Goal: Task Accomplishment & Management: Manage account settings

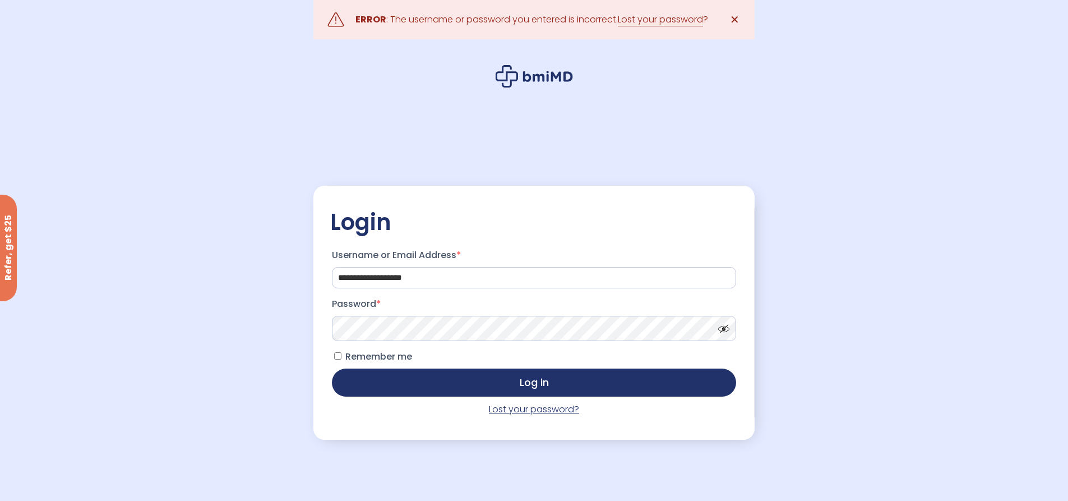
click at [522, 413] on link "Lost your password?" at bounding box center [534, 409] width 90 height 13
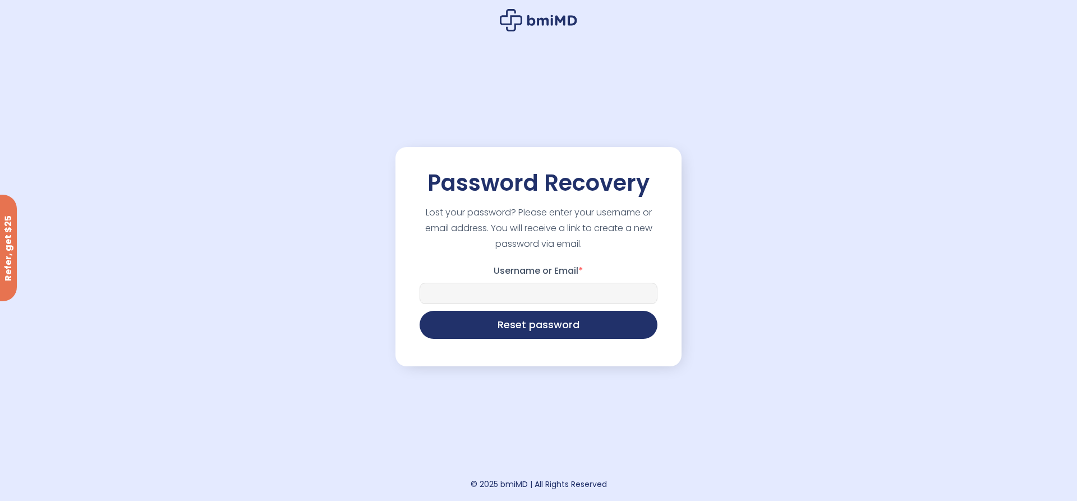
click at [525, 297] on input "Username or Email *" at bounding box center [538, 293] width 238 height 21
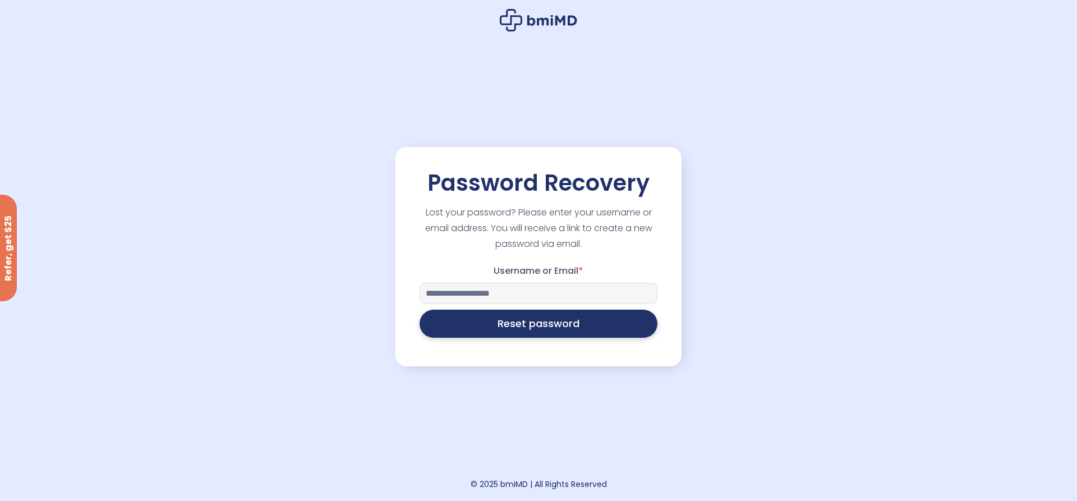
type input "**********"
click at [553, 335] on button "Reset password" at bounding box center [538, 324] width 238 height 28
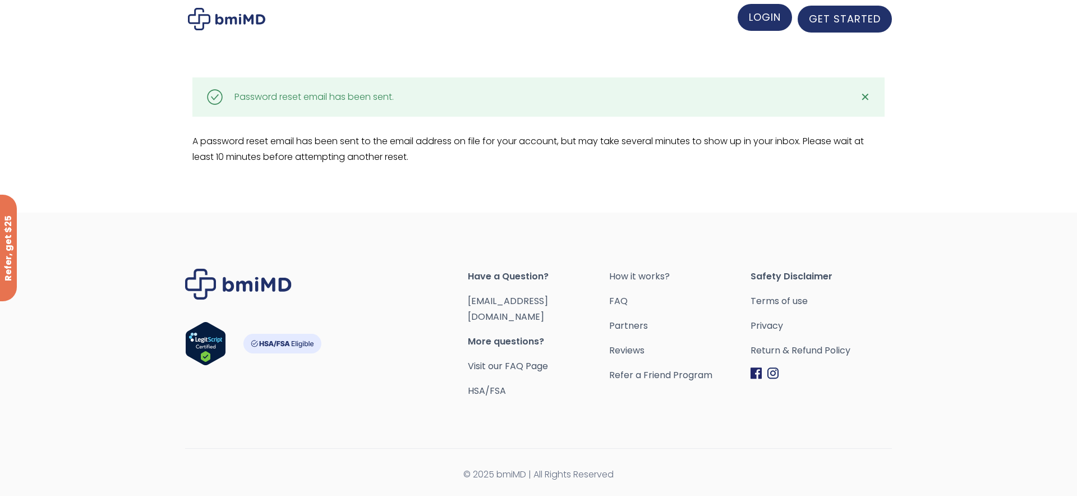
click at [769, 11] on span "LOGIN" at bounding box center [765, 17] width 32 height 14
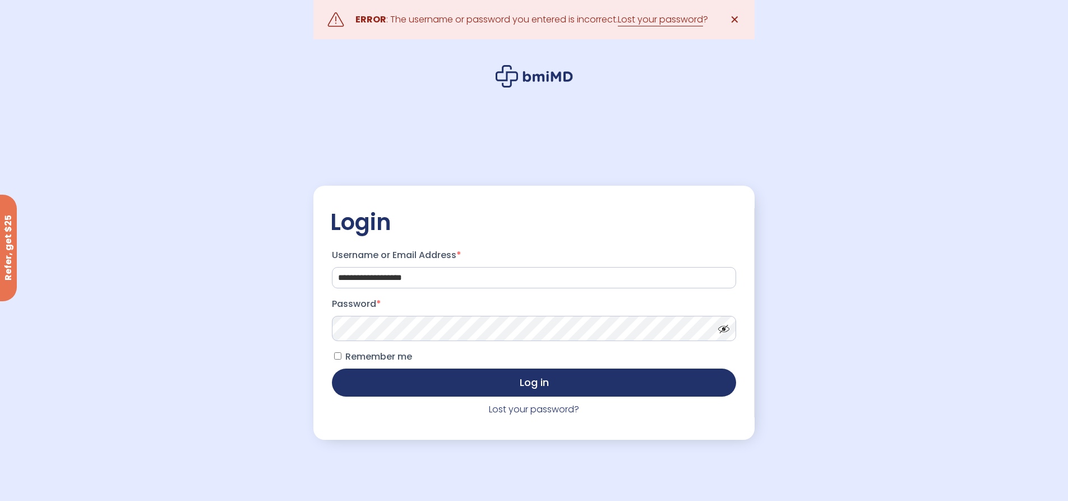
click at [332, 368] on button "Log in" at bounding box center [534, 382] width 404 height 28
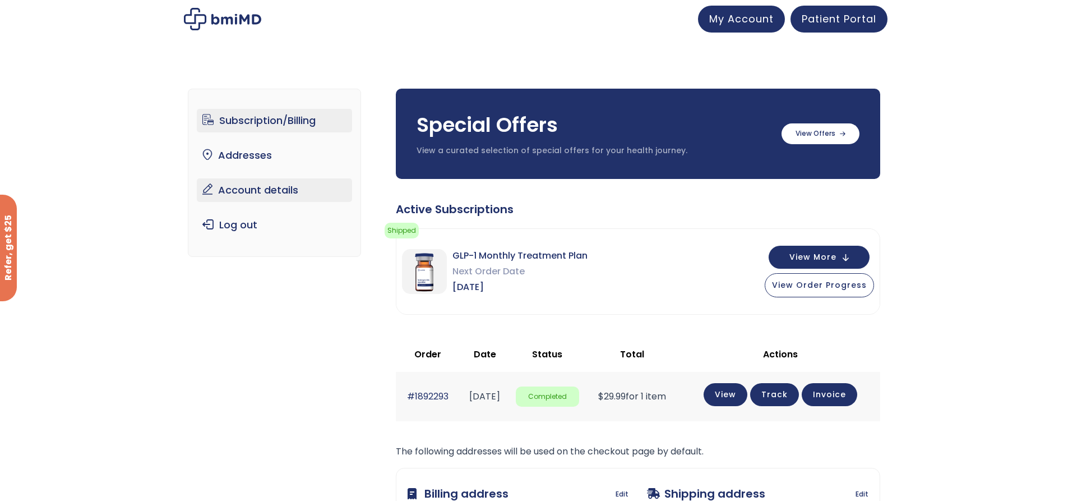
click at [247, 190] on link "Account details" at bounding box center [274, 190] width 155 height 24
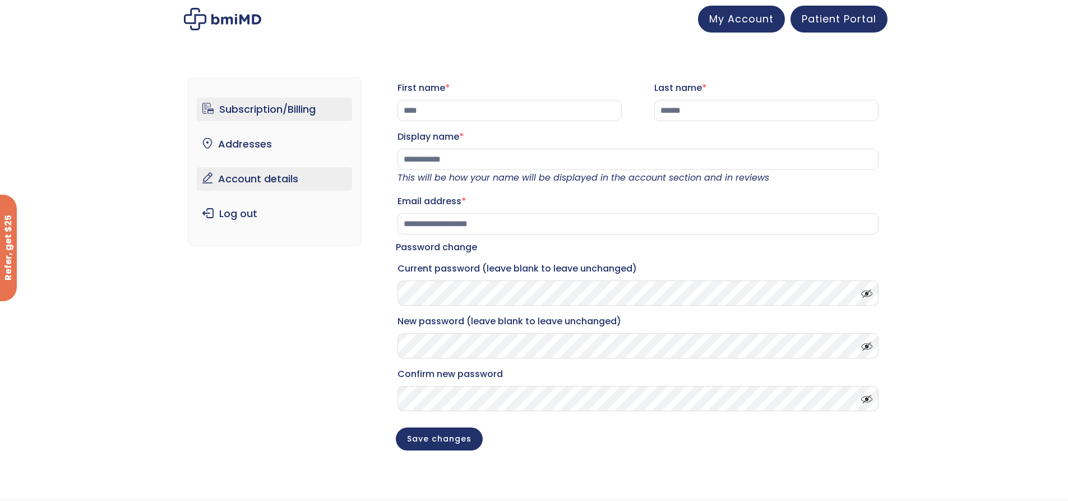
click at [276, 114] on link "Subscription/Billing" at bounding box center [274, 110] width 155 height 24
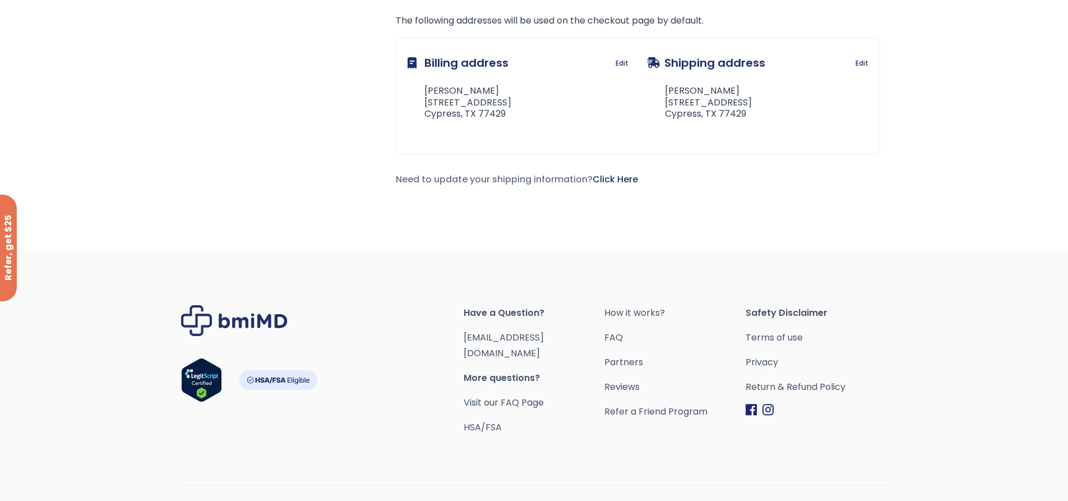
scroll to position [448, 0]
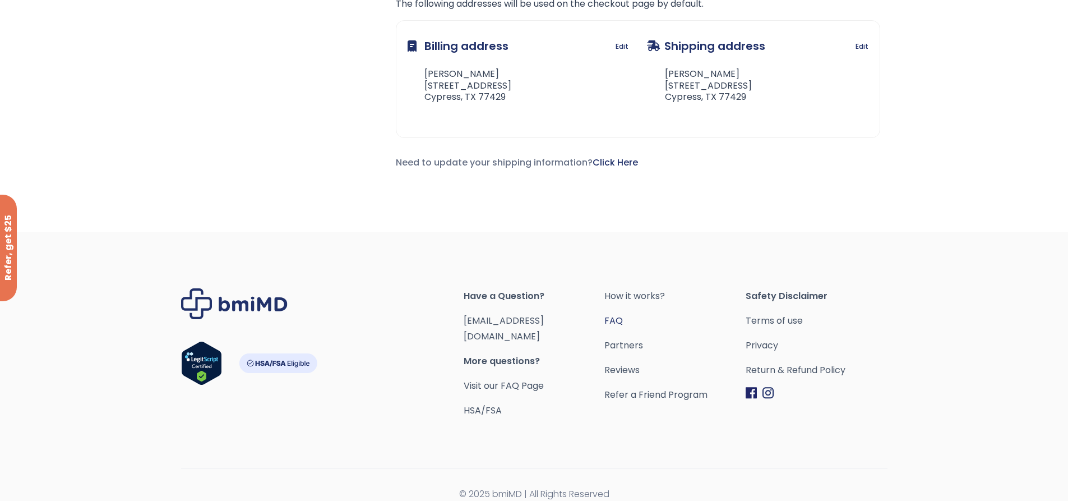
click at [619, 319] on link "FAQ" at bounding box center [675, 321] width 141 height 16
